Goal: Check status: Check status

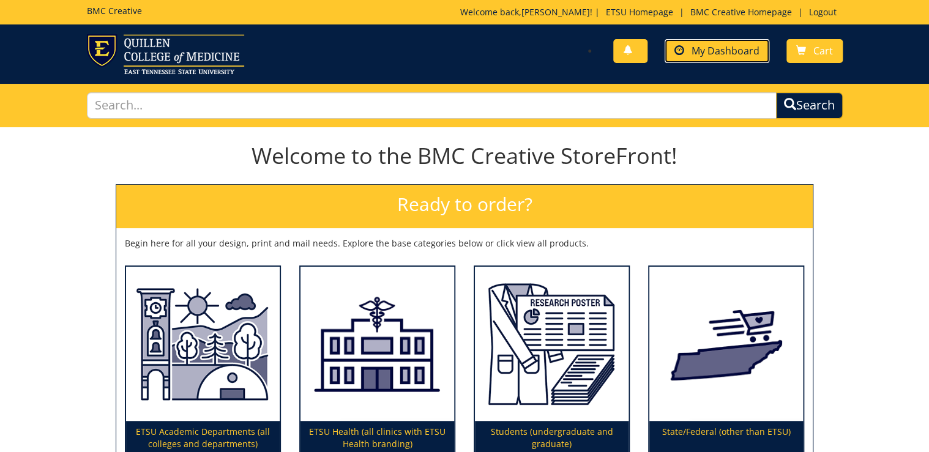
click at [737, 53] on span "My Dashboard" at bounding box center [725, 50] width 68 height 13
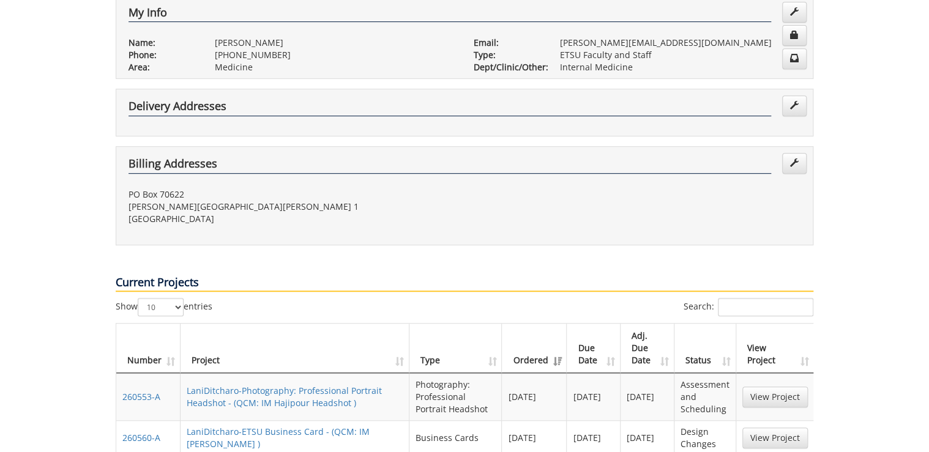
scroll to position [587, 0]
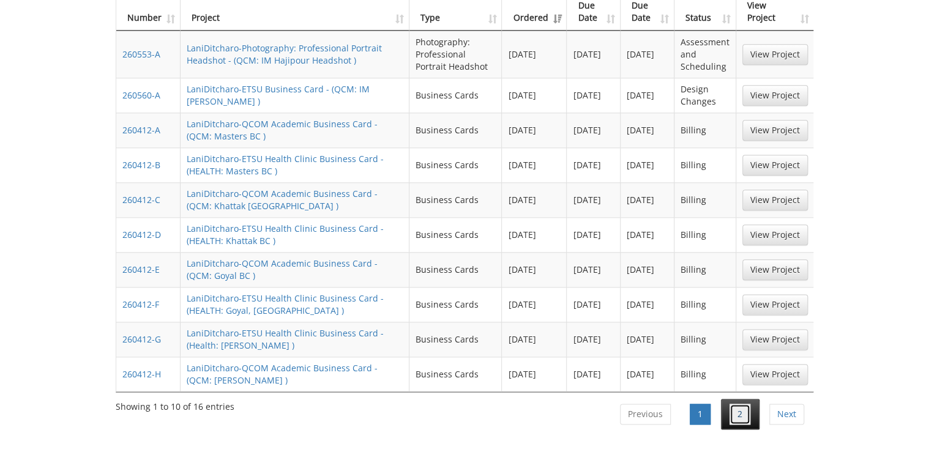
click at [740, 404] on link "2" at bounding box center [739, 414] width 21 height 21
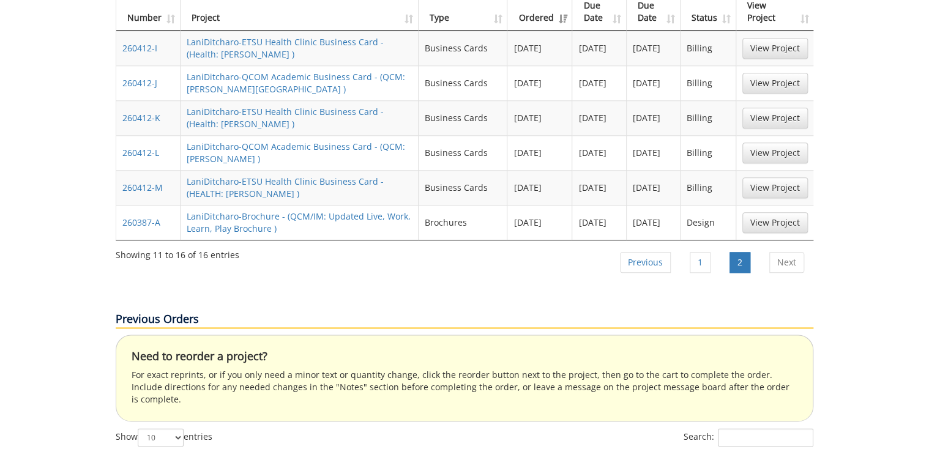
click at [778, 205] on td "View Project" at bounding box center [775, 222] width 78 height 35
click at [778, 212] on link "View Project" at bounding box center [774, 222] width 65 height 21
click at [691, 252] on link "1" at bounding box center [700, 262] width 21 height 21
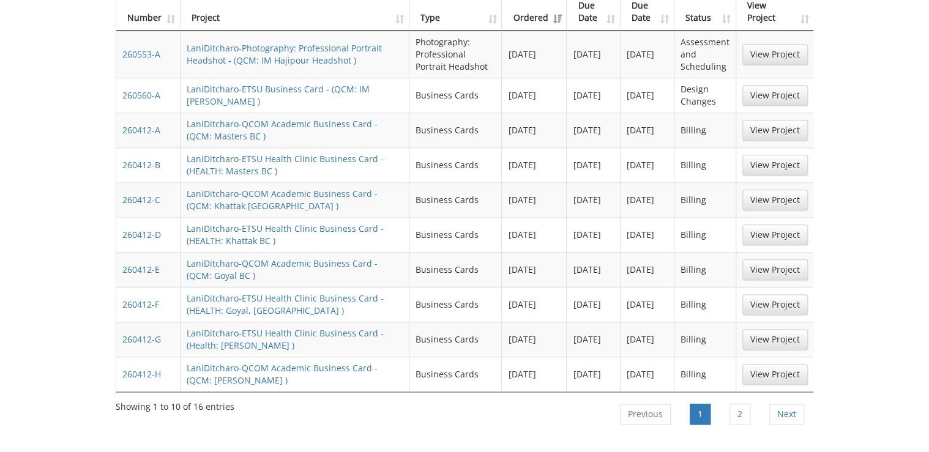
scroll to position [343, 0]
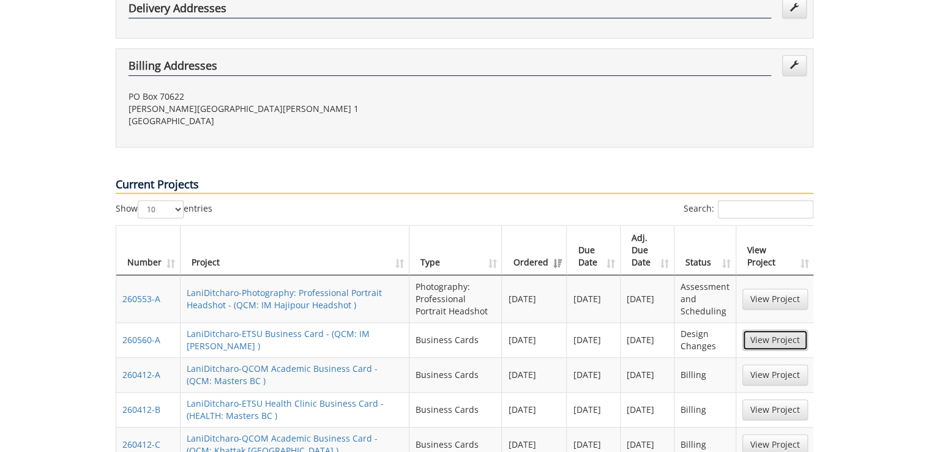
click at [787, 330] on link "View Project" at bounding box center [774, 340] width 65 height 21
click at [781, 289] on link "View Project" at bounding box center [774, 299] width 65 height 21
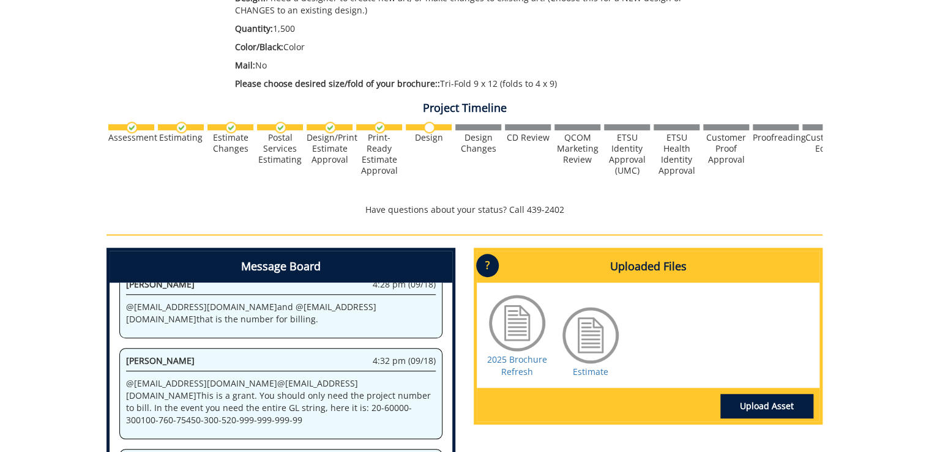
scroll to position [509, 0]
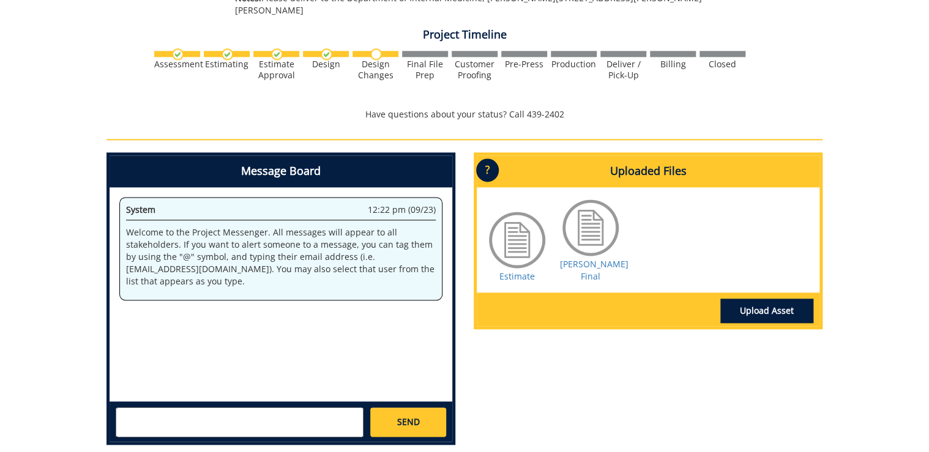
scroll to position [392, 0]
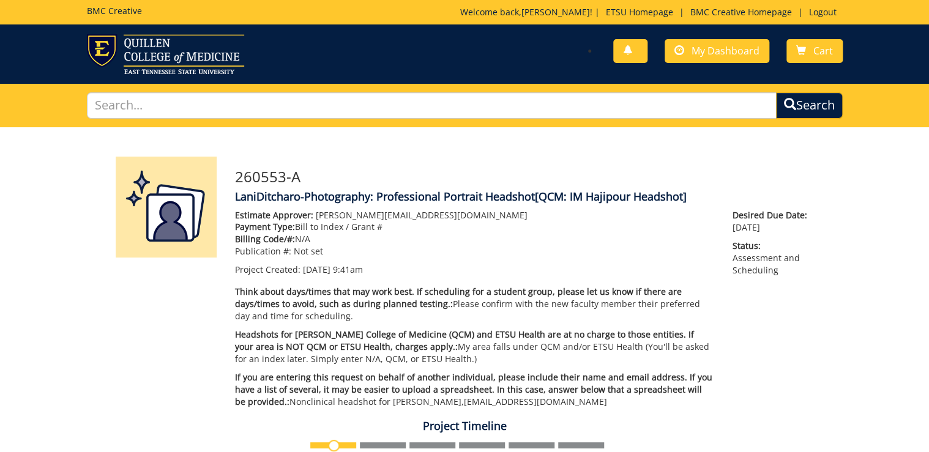
scroll to position [294, 0]
